Goal: Task Accomplishment & Management: Manage account settings

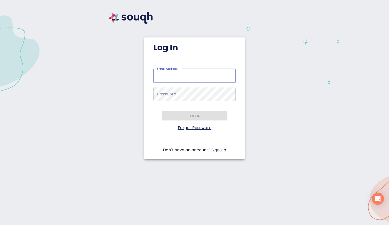
click at [200, 79] on input "Email Address   *" at bounding box center [195, 76] width 82 height 14
type input "saritaraihomes@gmail.com"
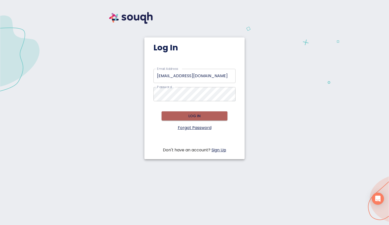
click at [184, 113] on span "Log in" at bounding box center [195, 116] width 58 height 6
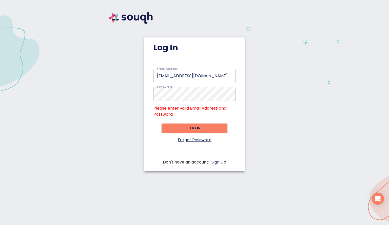
click at [188, 141] on link "Forgot Password" at bounding box center [195, 140] width 34 height 6
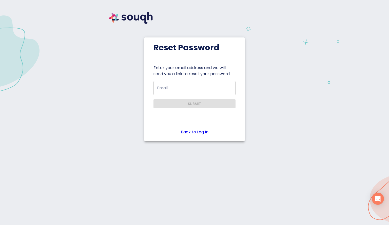
click at [182, 91] on input "Email" at bounding box center [195, 88] width 82 height 14
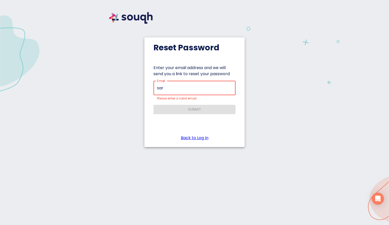
type input "saritaraihomes@gmail.com"
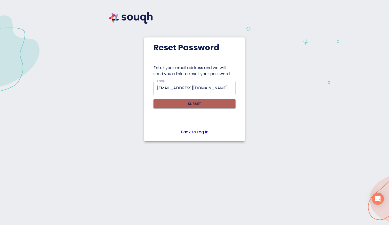
click at [206, 102] on span "Submit" at bounding box center [195, 104] width 74 height 6
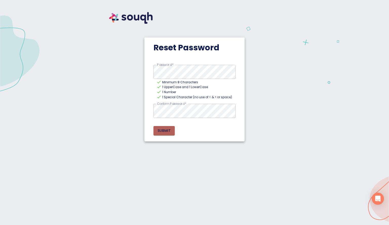
click at [160, 133] on span "Submit" at bounding box center [164, 131] width 13 height 6
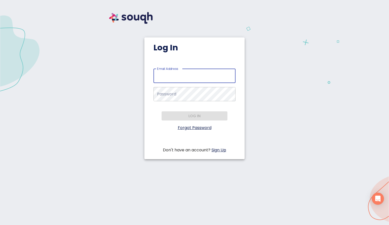
click at [173, 79] on input "Email Address   *" at bounding box center [195, 76] width 82 height 14
type input "saritaraihomes@gmail.com"
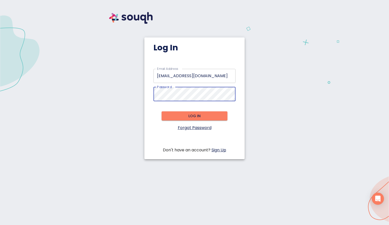
click at [185, 112] on button "Log in" at bounding box center [195, 116] width 66 height 9
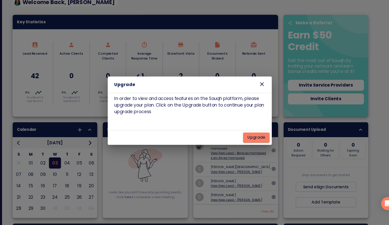
click at [261, 89] on icon at bounding box center [262, 88] width 6 height 6
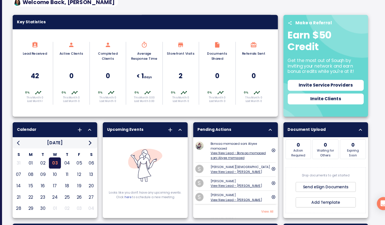
click at [50, 85] on h6 "42" at bounding box center [51, 81] width 28 height 10
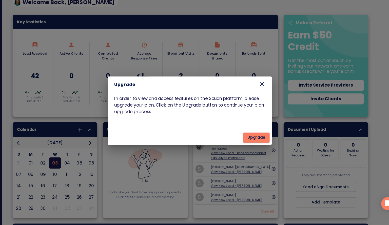
click at [261, 86] on icon at bounding box center [262, 88] width 6 height 6
